Goal: Use online tool/utility: Utilize a website feature to perform a specific function

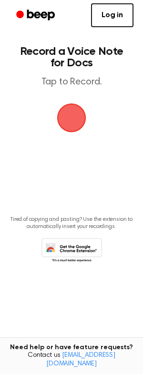
click at [72, 126] on span "button" at bounding box center [71, 117] width 27 height 27
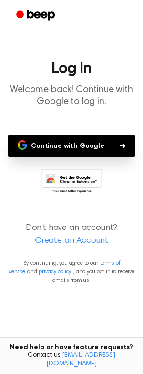
click at [82, 150] on button "Continue with Google" at bounding box center [71, 145] width 127 height 23
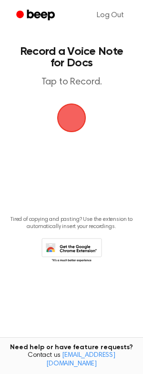
click at [83, 122] on span "button" at bounding box center [71, 117] width 27 height 27
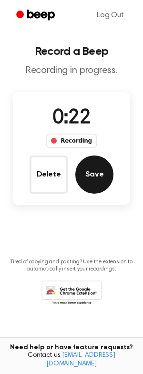
click at [95, 177] on button "Save" at bounding box center [94, 174] width 38 height 38
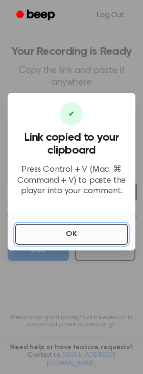
click at [62, 231] on button "OK" at bounding box center [71, 234] width 112 height 21
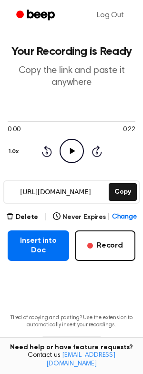
click at [68, 146] on icon "Play Audio" at bounding box center [72, 151] width 24 height 24
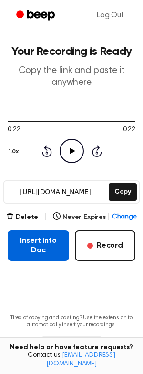
click at [43, 240] on button "Insert into Doc" at bounding box center [38, 245] width 61 height 31
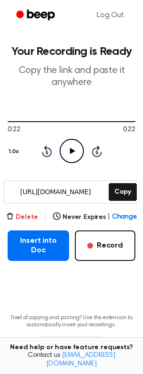
click at [32, 216] on button "Delete" at bounding box center [22, 217] width 32 height 10
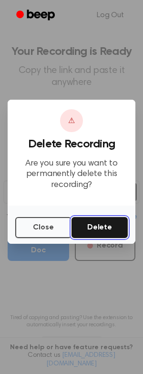
click at [96, 228] on button "Delete" at bounding box center [99, 227] width 56 height 21
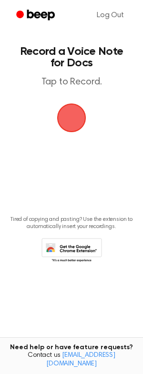
click at [79, 115] on span "button" at bounding box center [71, 117] width 29 height 29
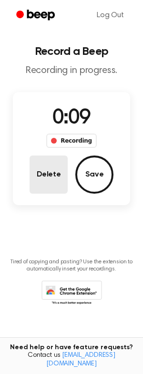
click at [60, 169] on button "Delete" at bounding box center [49, 174] width 38 height 38
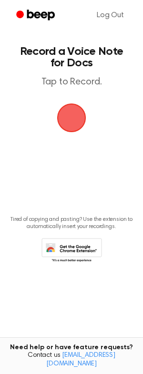
click at [70, 111] on span "button" at bounding box center [71, 118] width 34 height 34
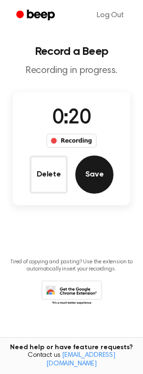
click at [84, 179] on button "Save" at bounding box center [94, 174] width 38 height 38
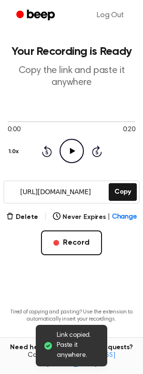
click at [72, 149] on icon "Play Audio" at bounding box center [72, 151] width 24 height 24
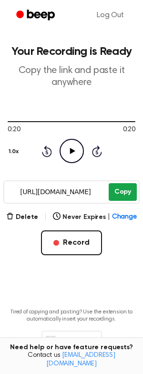
click at [122, 194] on button "Copy" at bounding box center [123, 192] width 28 height 18
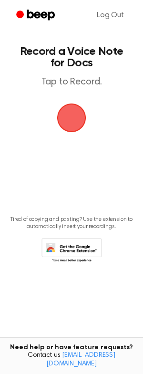
click at [74, 125] on span "button" at bounding box center [71, 117] width 27 height 27
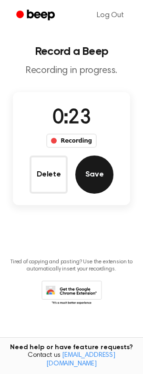
click at [92, 177] on button "Save" at bounding box center [94, 174] width 38 height 38
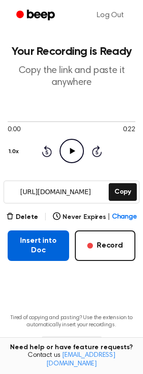
click at [42, 253] on button "Insert into Doc" at bounding box center [38, 245] width 61 height 31
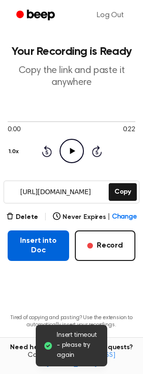
click at [42, 253] on button "Insert into Doc" at bounding box center [38, 245] width 61 height 31
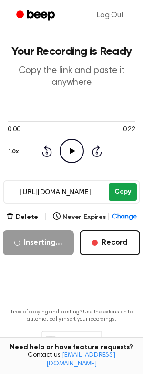
click at [121, 187] on button "Copy" at bounding box center [123, 192] width 28 height 18
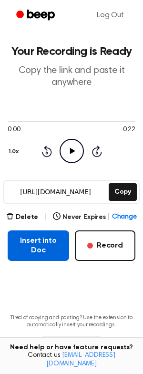
click at [42, 248] on button "Insert into Doc" at bounding box center [38, 245] width 61 height 31
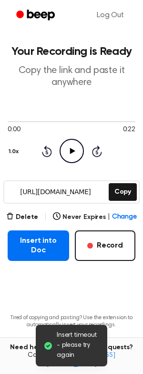
click at [92, 102] on main "Insert timeout - please try again Your Recording is Ready Copy the link and pas…" at bounding box center [71, 194] width 143 height 389
click at [84, 68] on p "Copy the link and paste it anywhere" at bounding box center [72, 77] width 128 height 24
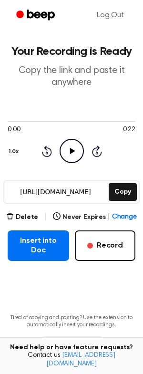
drag, startPoint x: 18, startPoint y: 193, endPoint x: 136, endPoint y: 173, distance: 120.3
click at [136, 173] on main "Your Recording is Ready Copy the link and paste it anywhere 0:00 0:22 Your brow…" at bounding box center [71, 194] width 143 height 389
click at [123, 194] on button "Copy" at bounding box center [123, 192] width 28 height 18
click at [73, 271] on main "Your Recording is Ready Copy the link and paste it anywhere 0:00 0:22 Your brow…" at bounding box center [71, 194] width 143 height 389
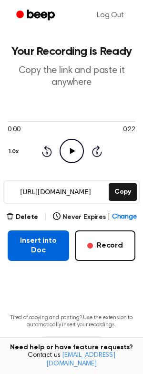
click at [41, 251] on button "Insert into Doc" at bounding box center [38, 245] width 61 height 31
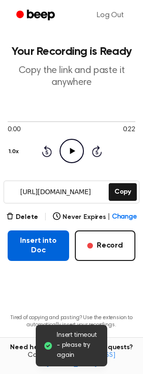
click at [41, 251] on button "Insert into Doc" at bounding box center [38, 245] width 61 height 31
